Goal: Task Accomplishment & Management: Manage account settings

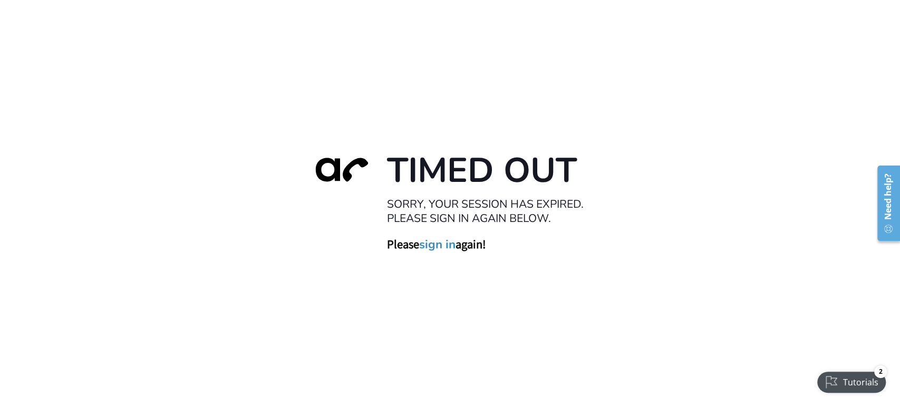
click at [438, 247] on link "sign in" at bounding box center [437, 244] width 36 height 15
click at [436, 246] on link "sign in" at bounding box center [437, 244] width 36 height 15
click at [443, 248] on link "sign in" at bounding box center [437, 244] width 36 height 15
click at [430, 245] on link "sign in" at bounding box center [437, 244] width 36 height 15
